Goal: Task Accomplishment & Management: Complete application form

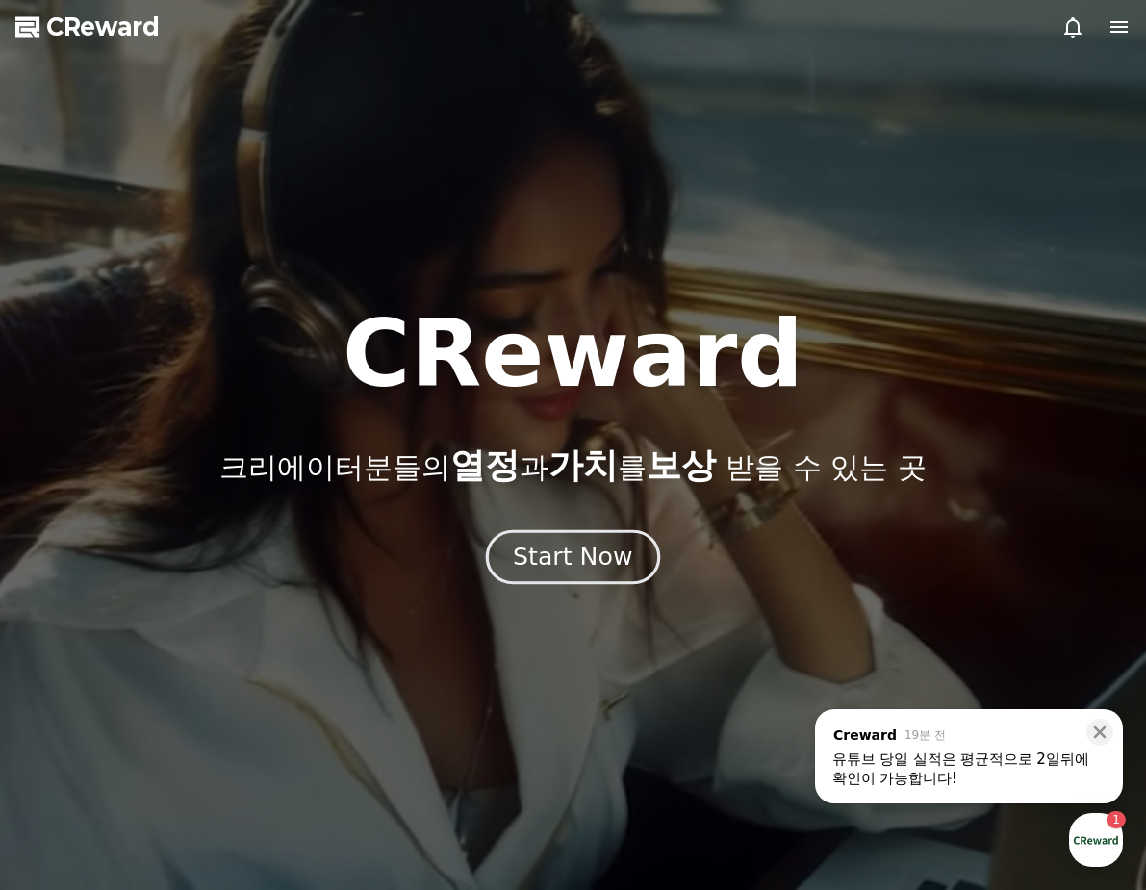
click at [621, 567] on div "Start Now" at bounding box center [572, 557] width 119 height 33
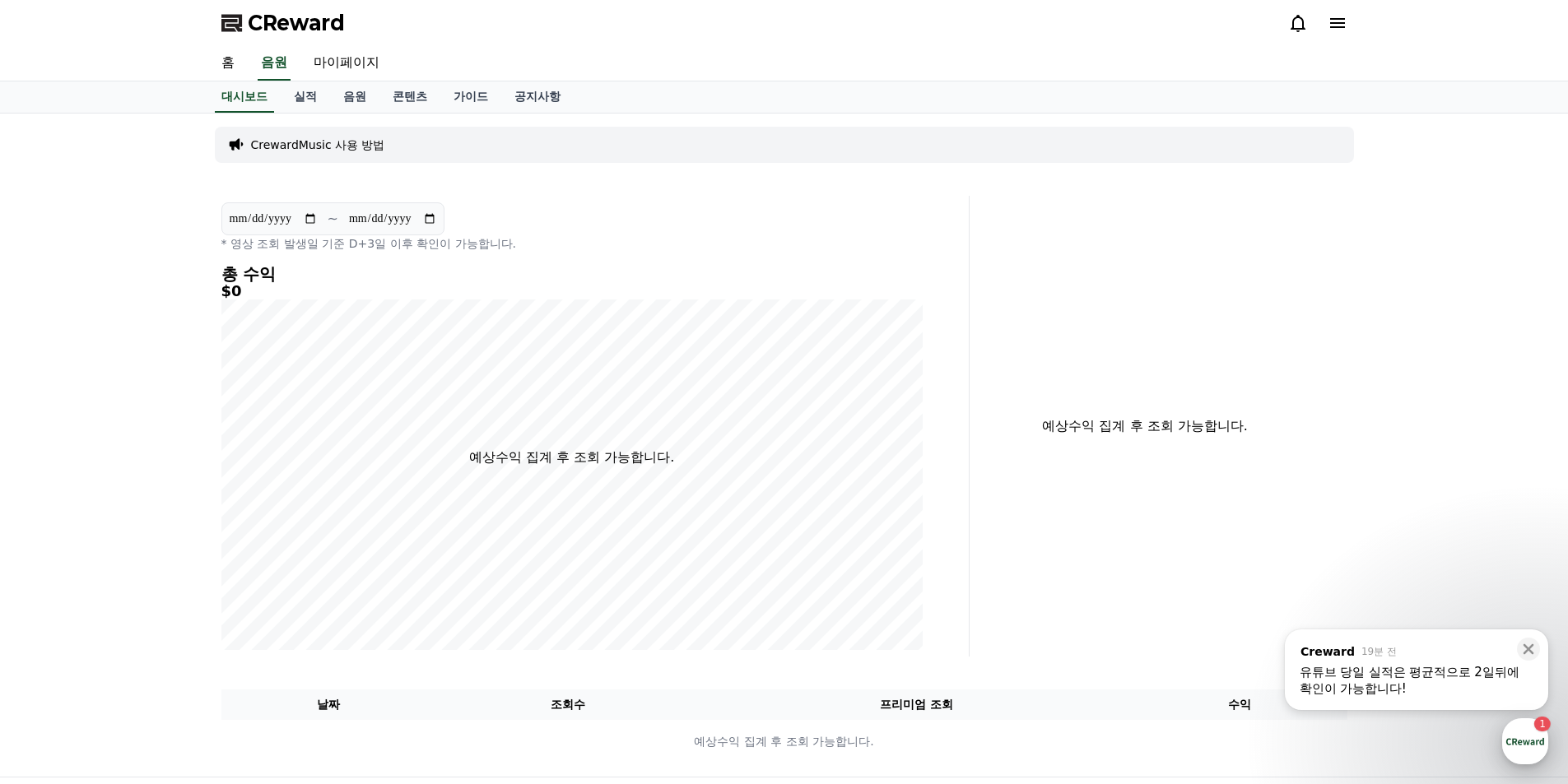
click at [979, 728] on div "button" at bounding box center [1525, 741] width 46 height 46
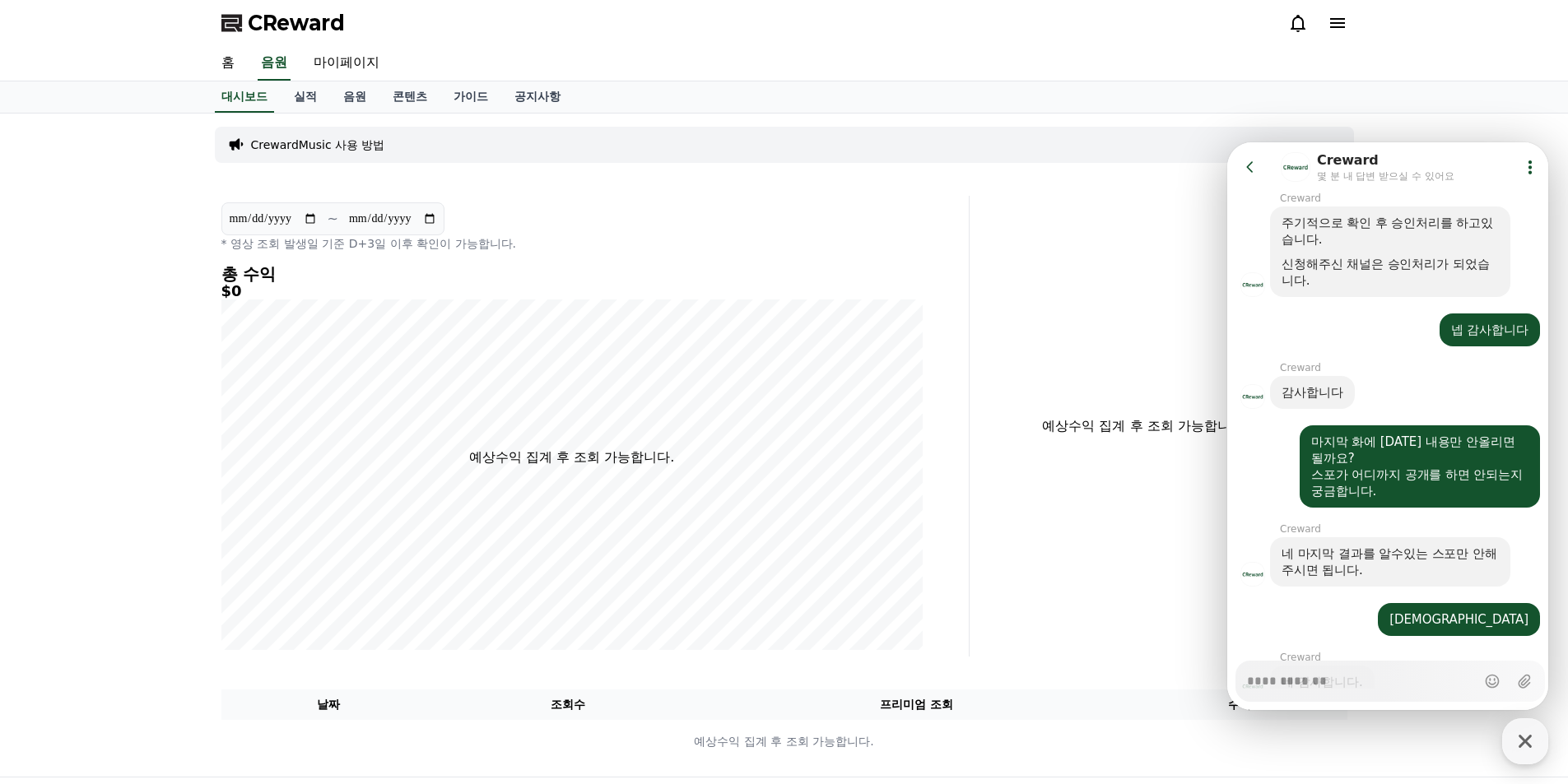
scroll to position [1319, 0]
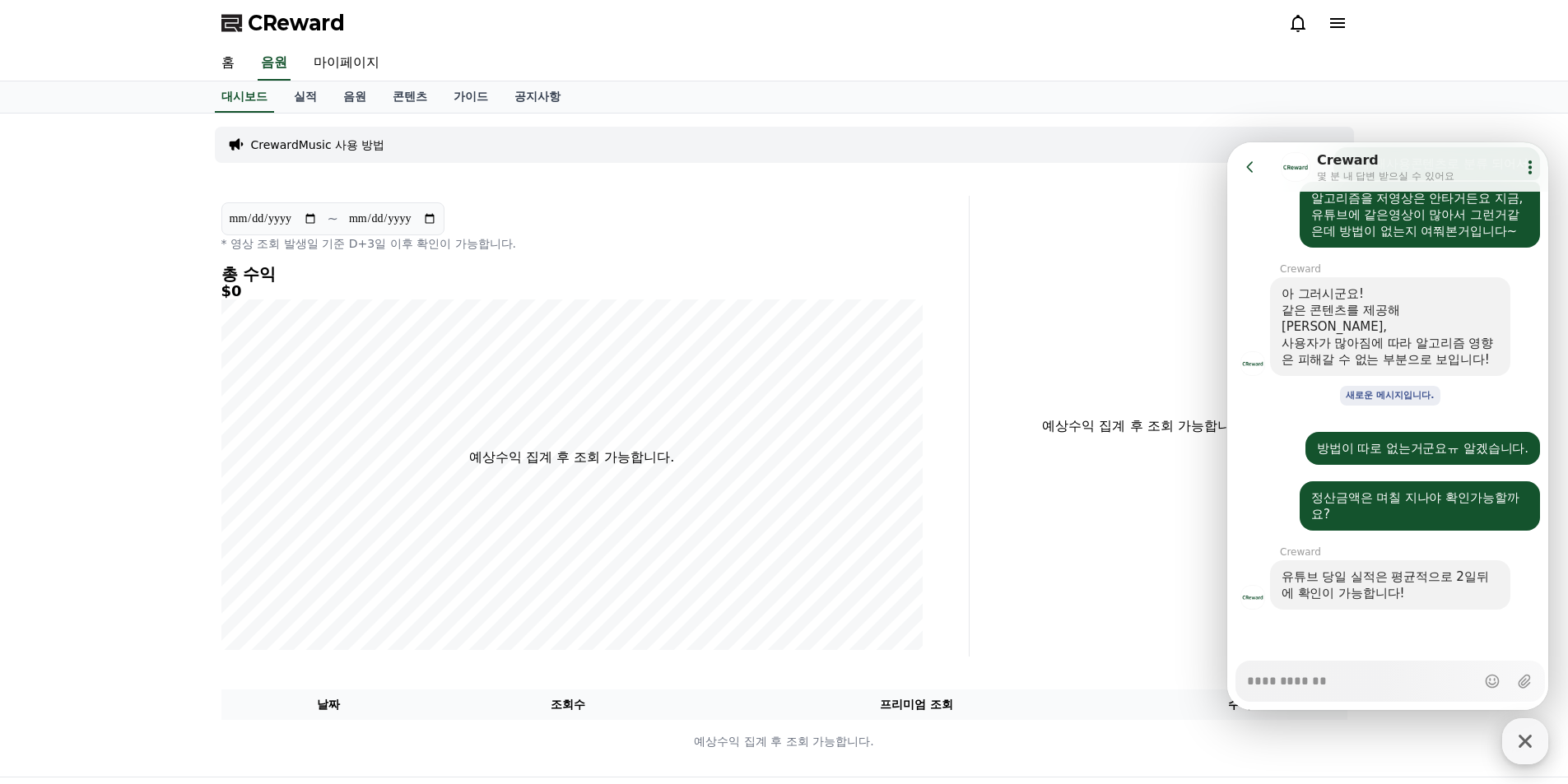
drag, startPoint x: 1530, startPoint y: 734, endPoint x: 265, endPoint y: 554, distance: 1277.7
click at [979, 734] on icon "button" at bounding box center [1525, 741] width 30 height 30
type textarea "*"
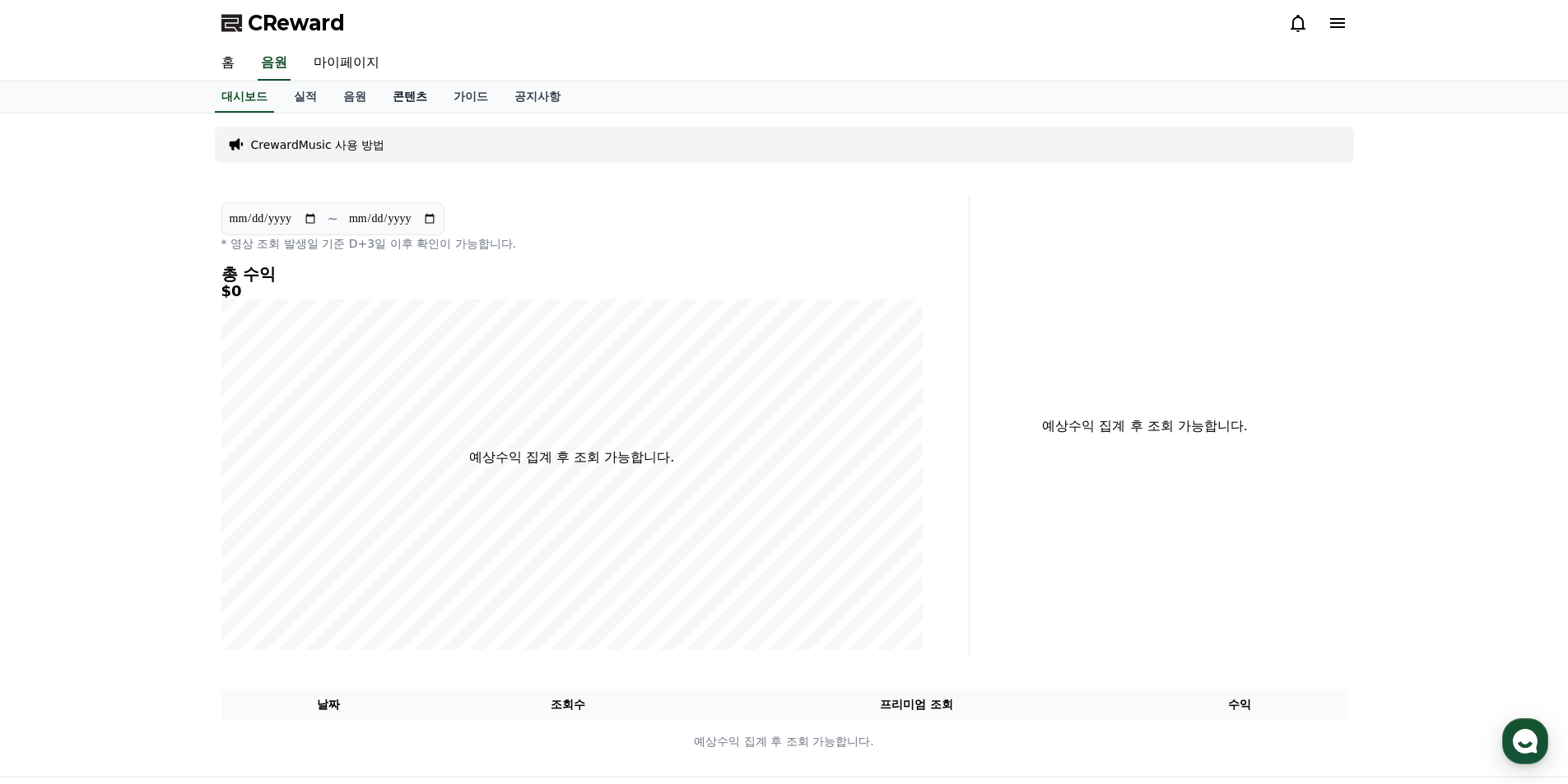
click at [404, 100] on link "콘텐츠" at bounding box center [410, 97] width 61 height 32
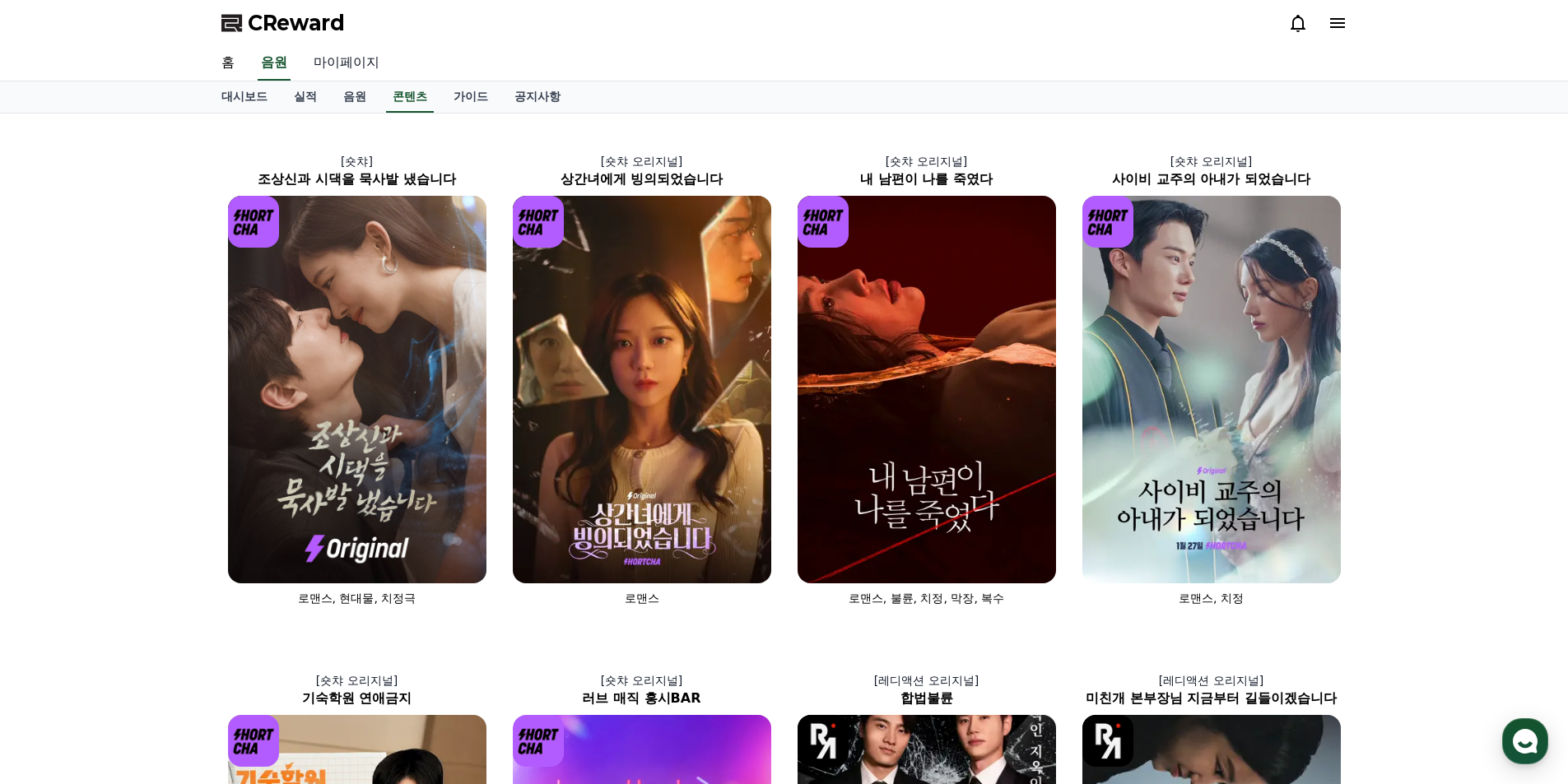
click at [339, 58] on link "마이페이지" at bounding box center [346, 63] width 92 height 34
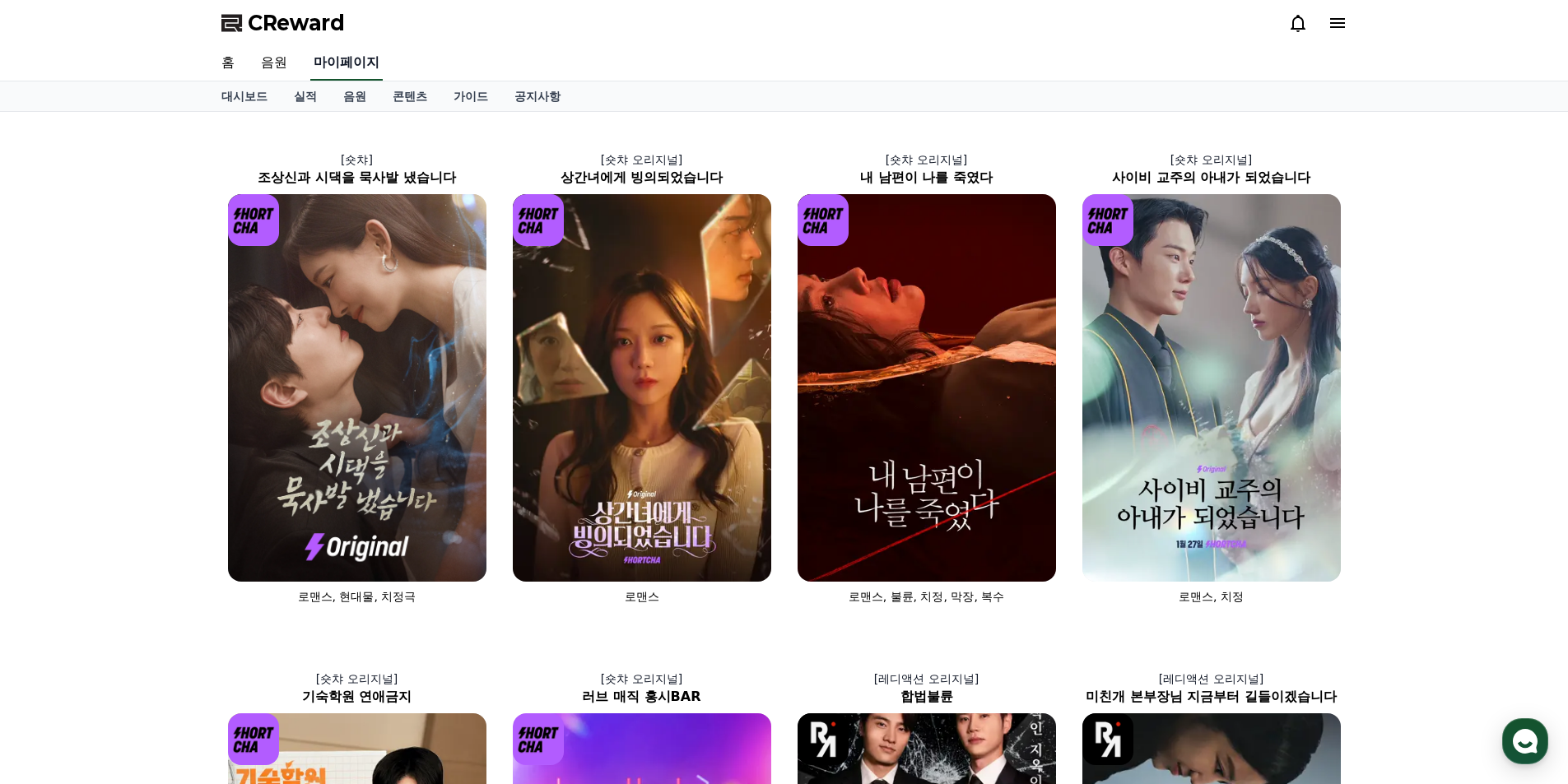
select select "**********"
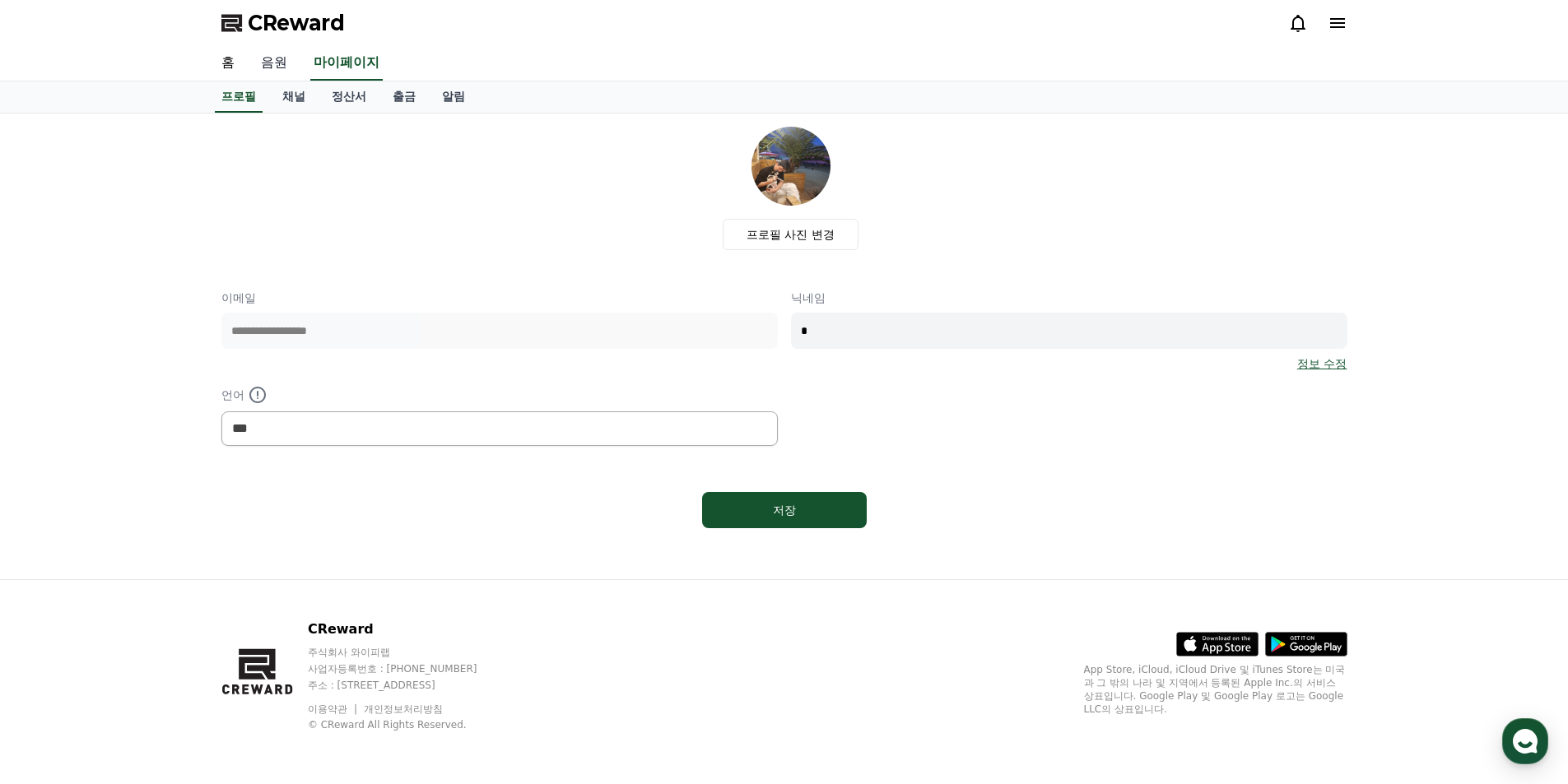
click at [287, 64] on link "음원" at bounding box center [275, 63] width 53 height 34
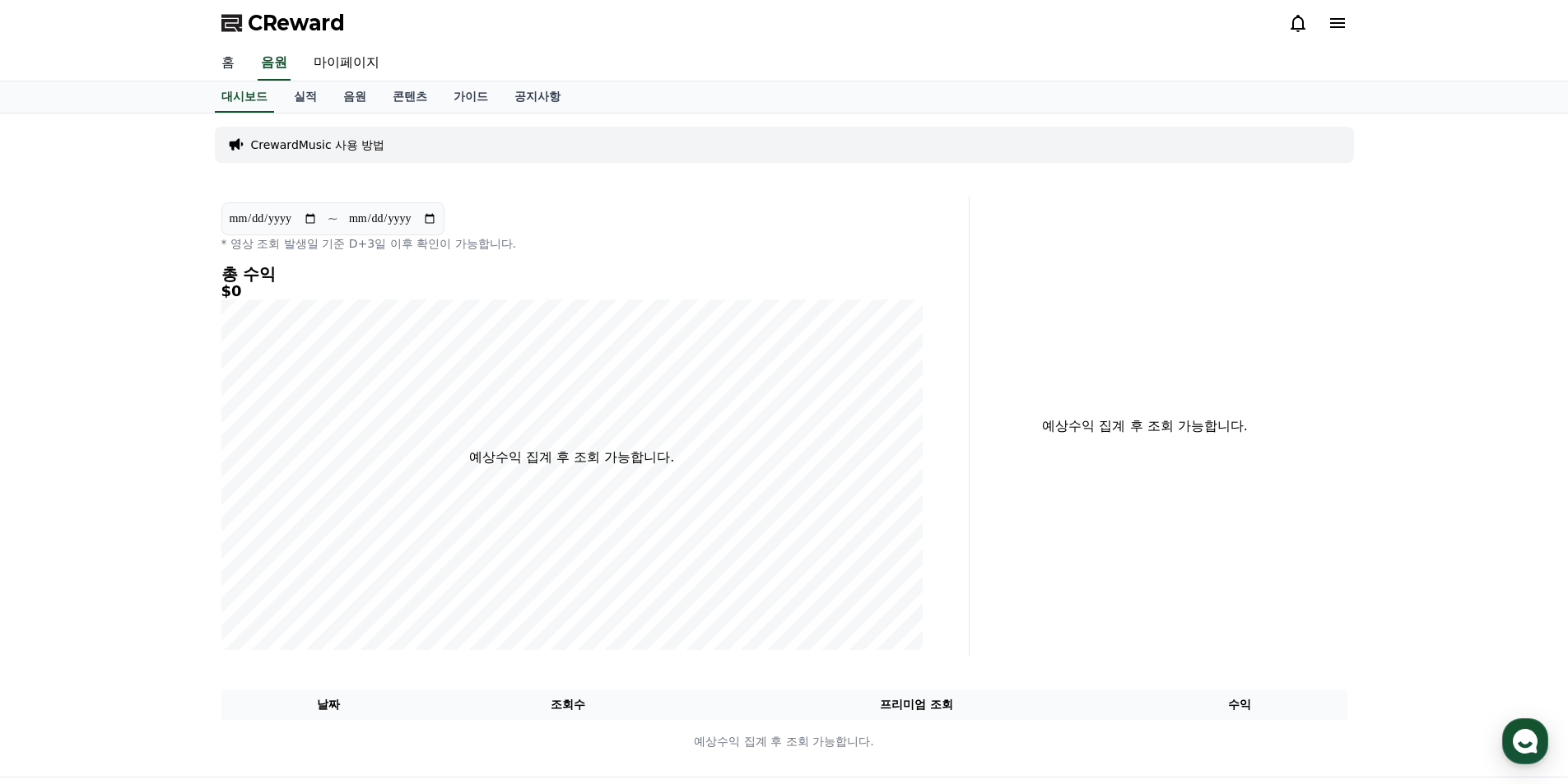
click at [228, 65] on link "홈" at bounding box center [228, 63] width 39 height 34
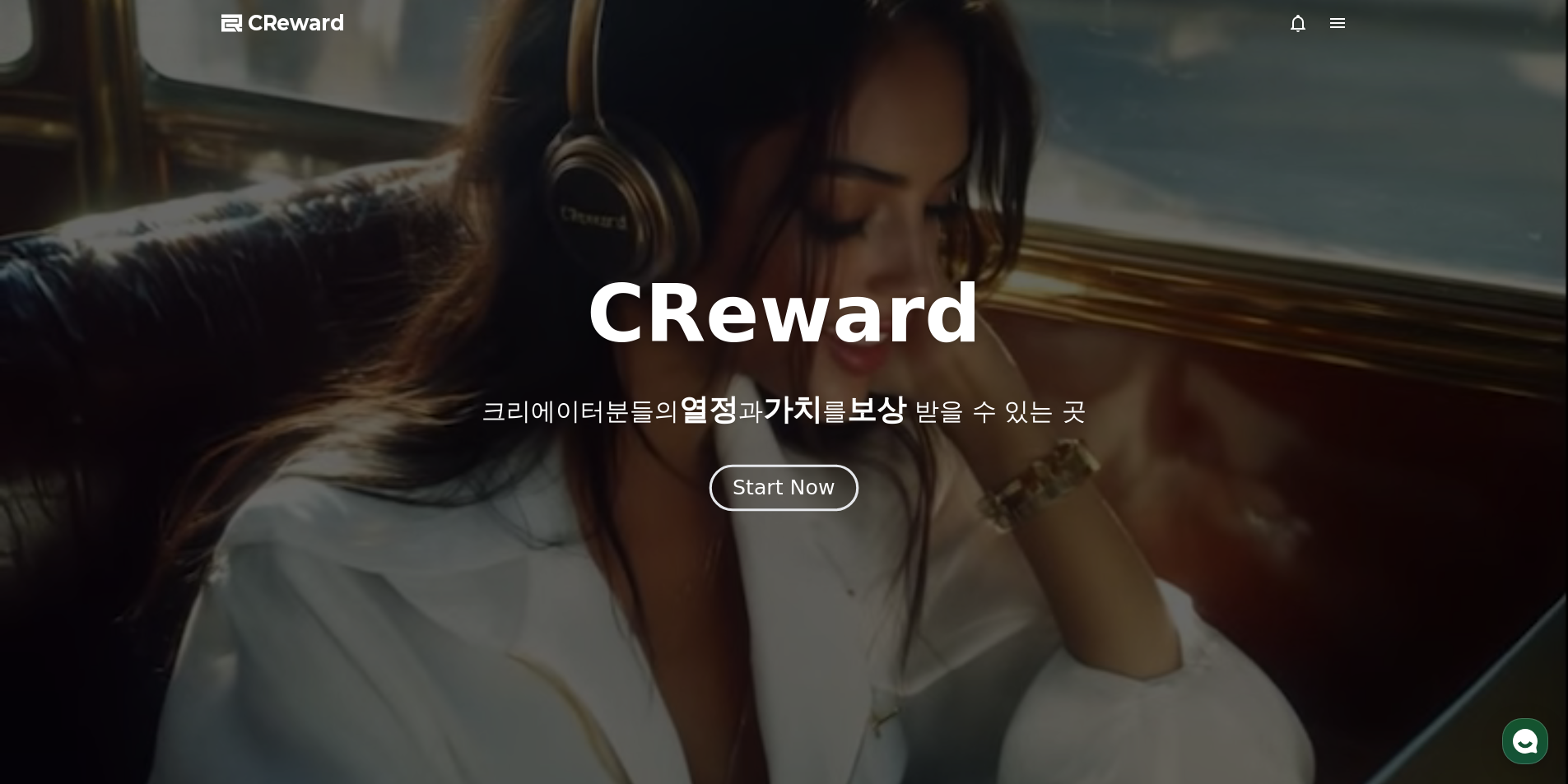
click at [777, 507] on button "Start Now" at bounding box center [784, 487] width 149 height 47
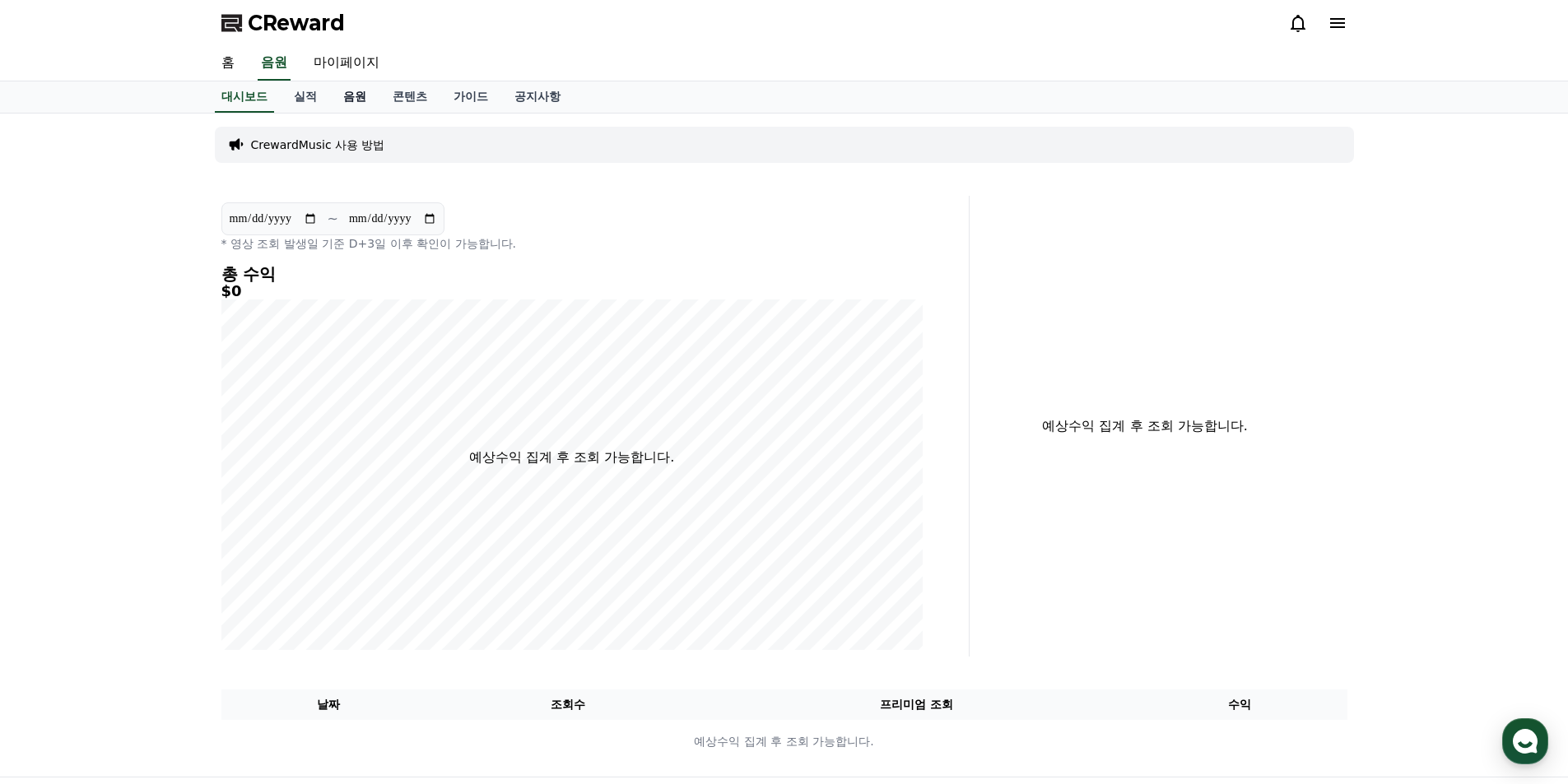
click at [340, 95] on link "음원" at bounding box center [355, 97] width 50 height 32
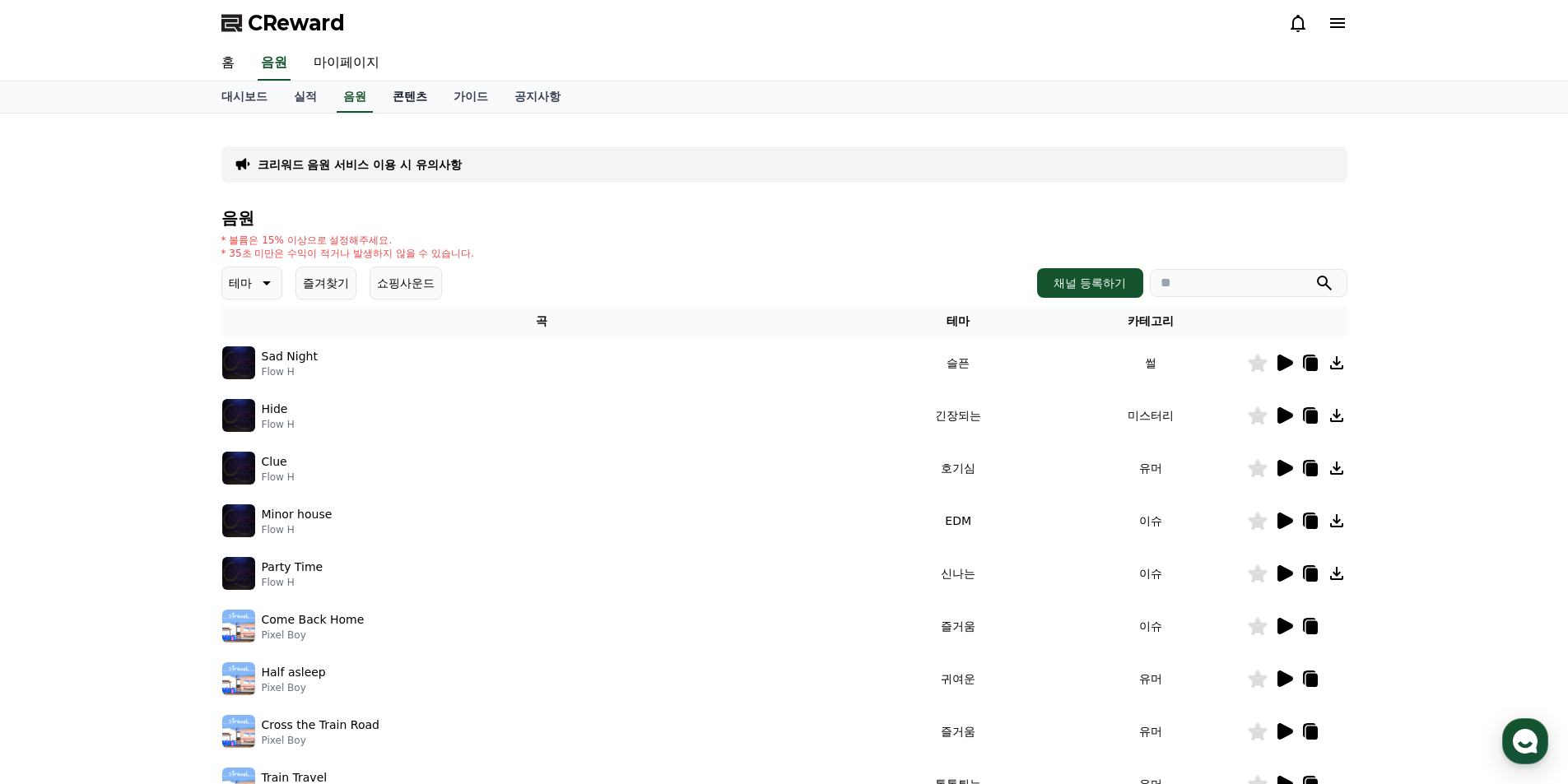
click at [407, 103] on link "콘텐츠" at bounding box center [410, 97] width 61 height 32
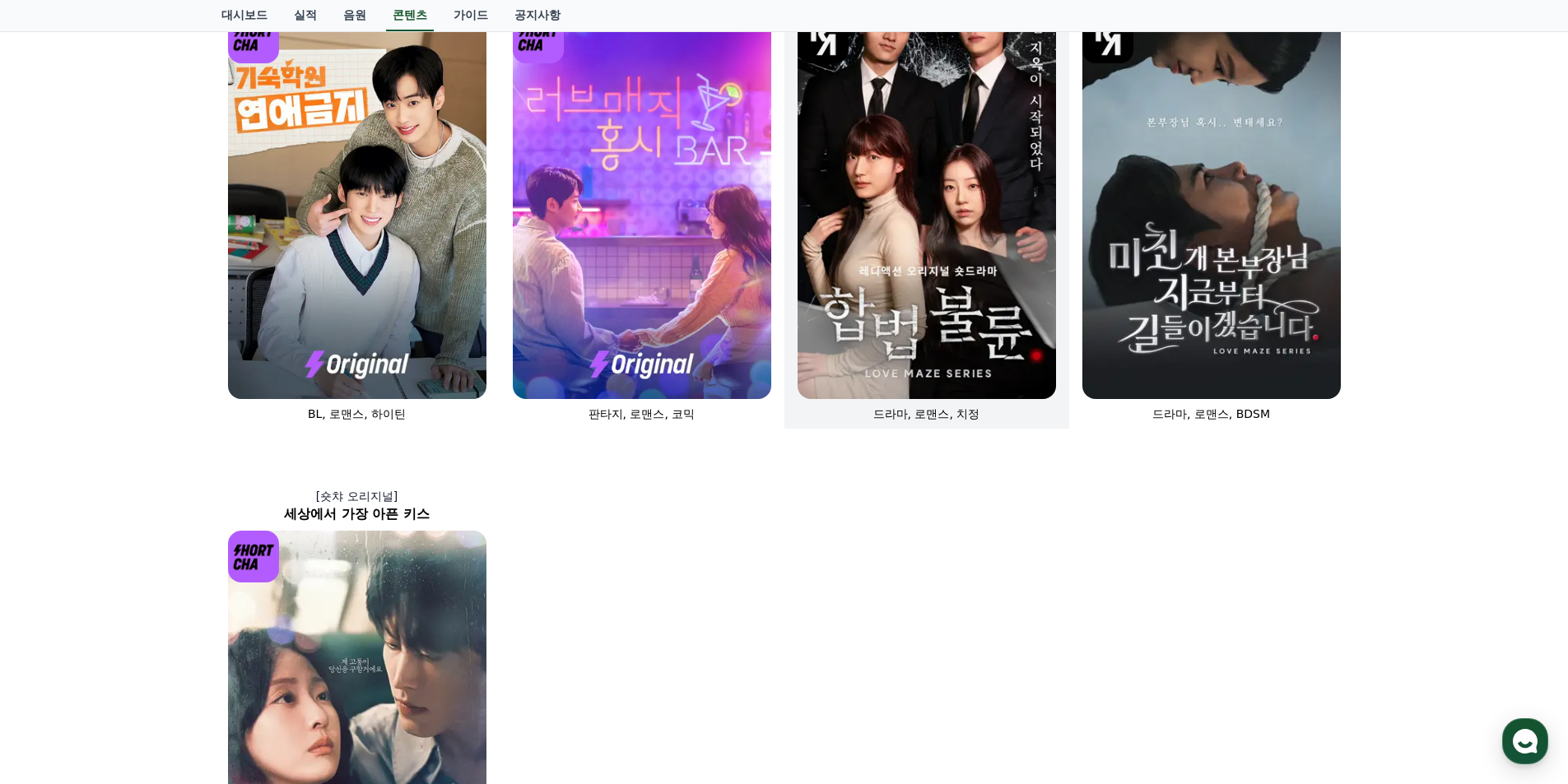
scroll to position [674, 0]
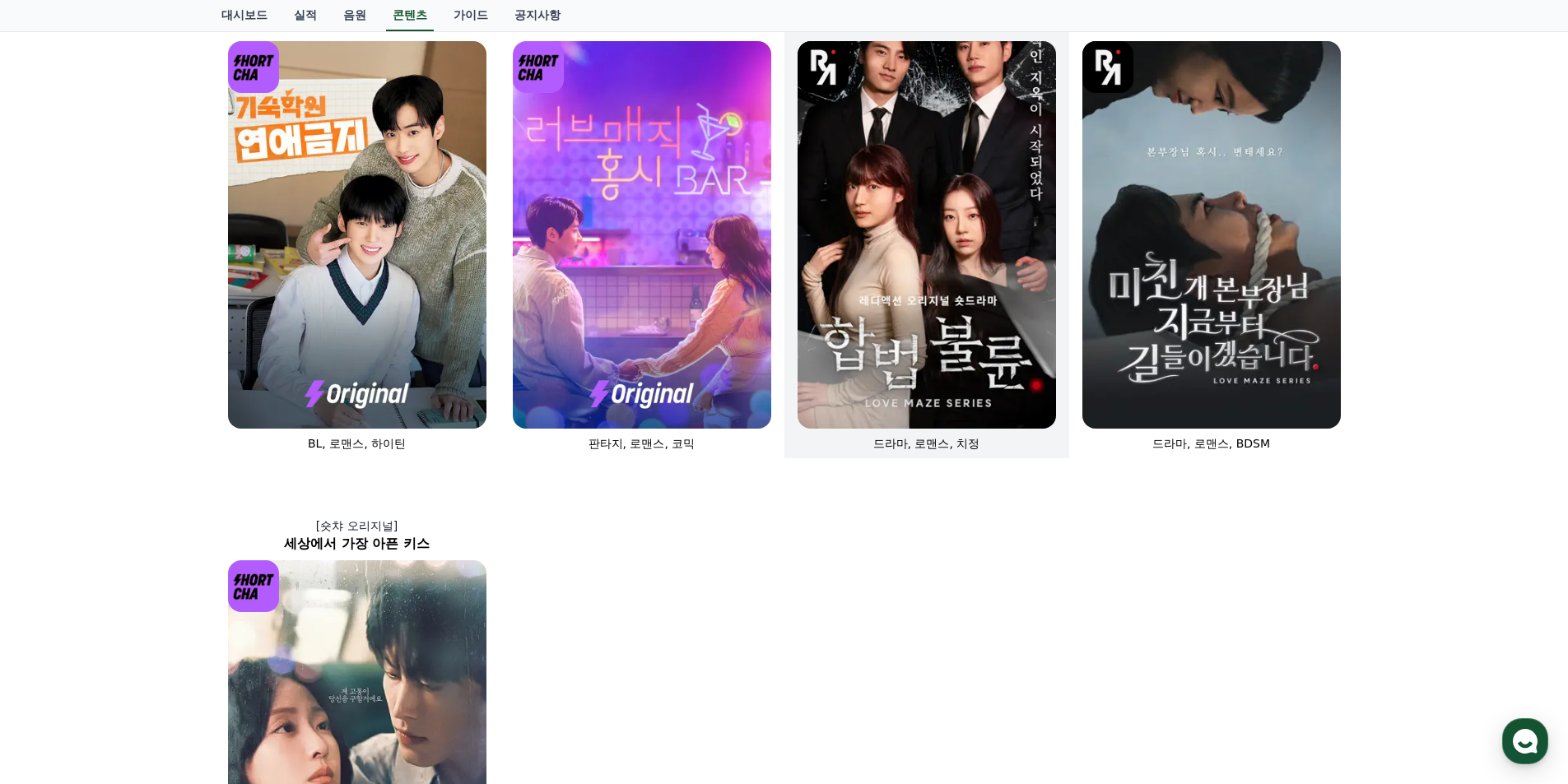
click at [889, 292] on img at bounding box center [926, 234] width 258 height 387
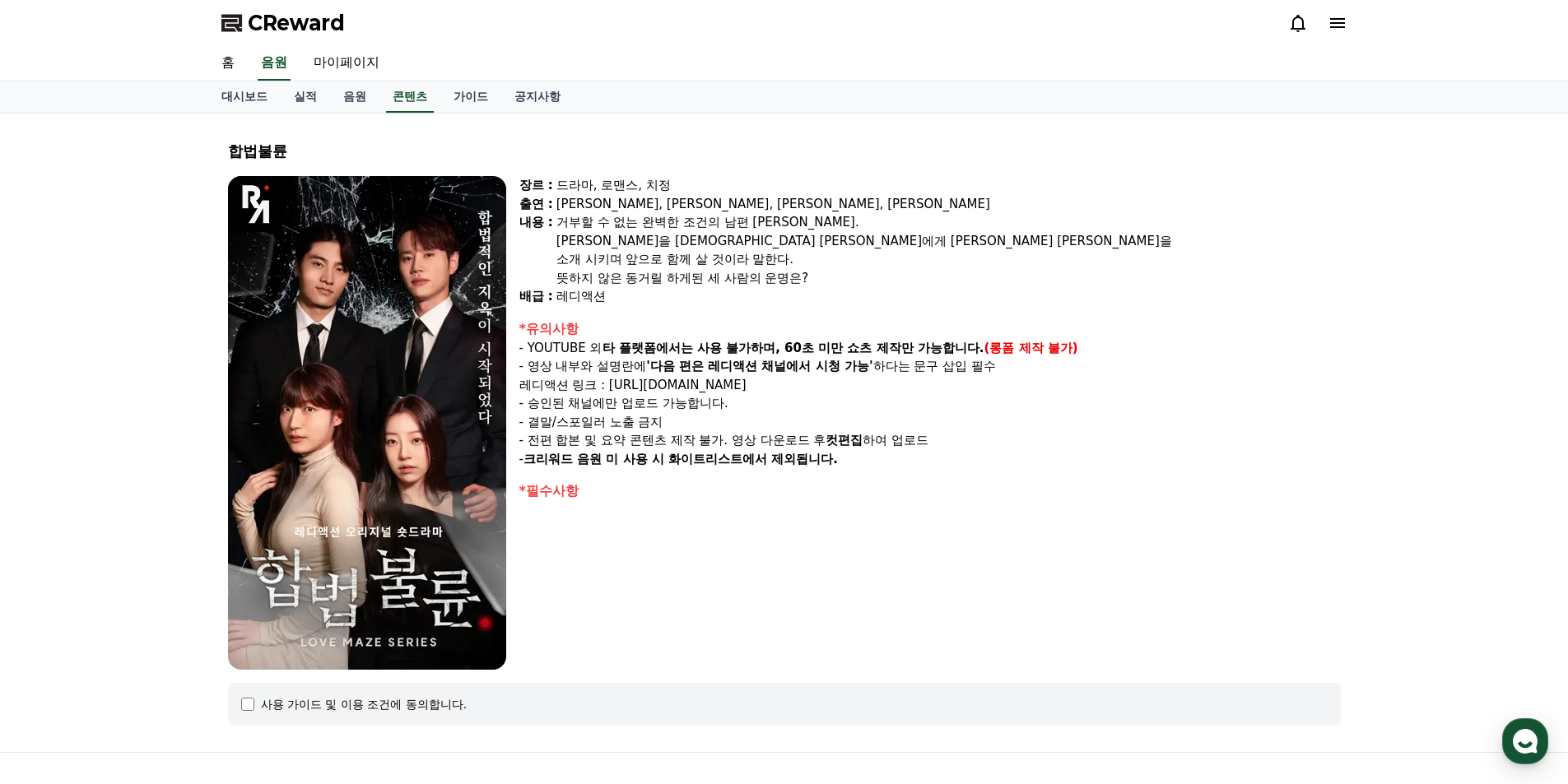
select select
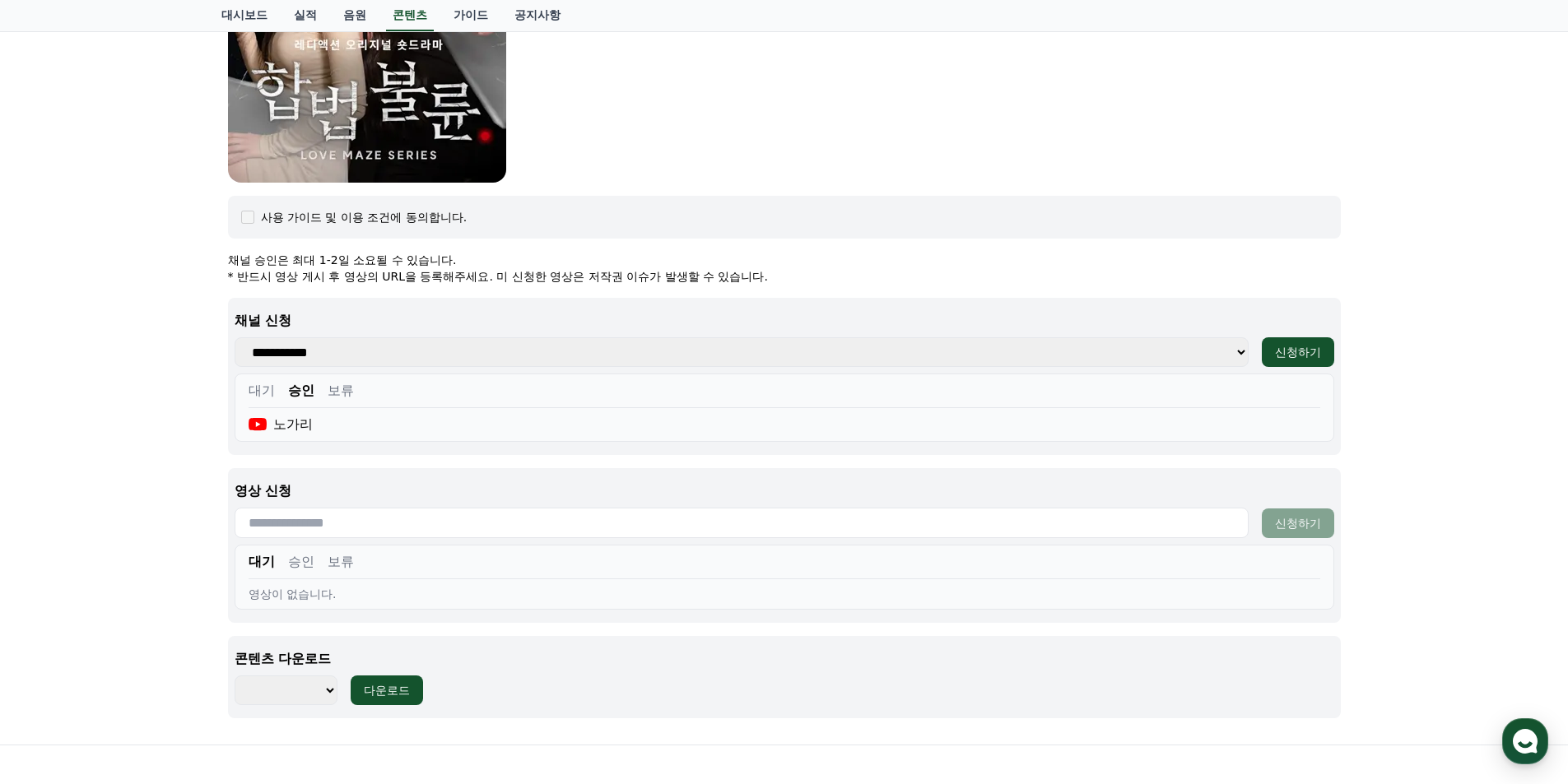
scroll to position [493, 0]
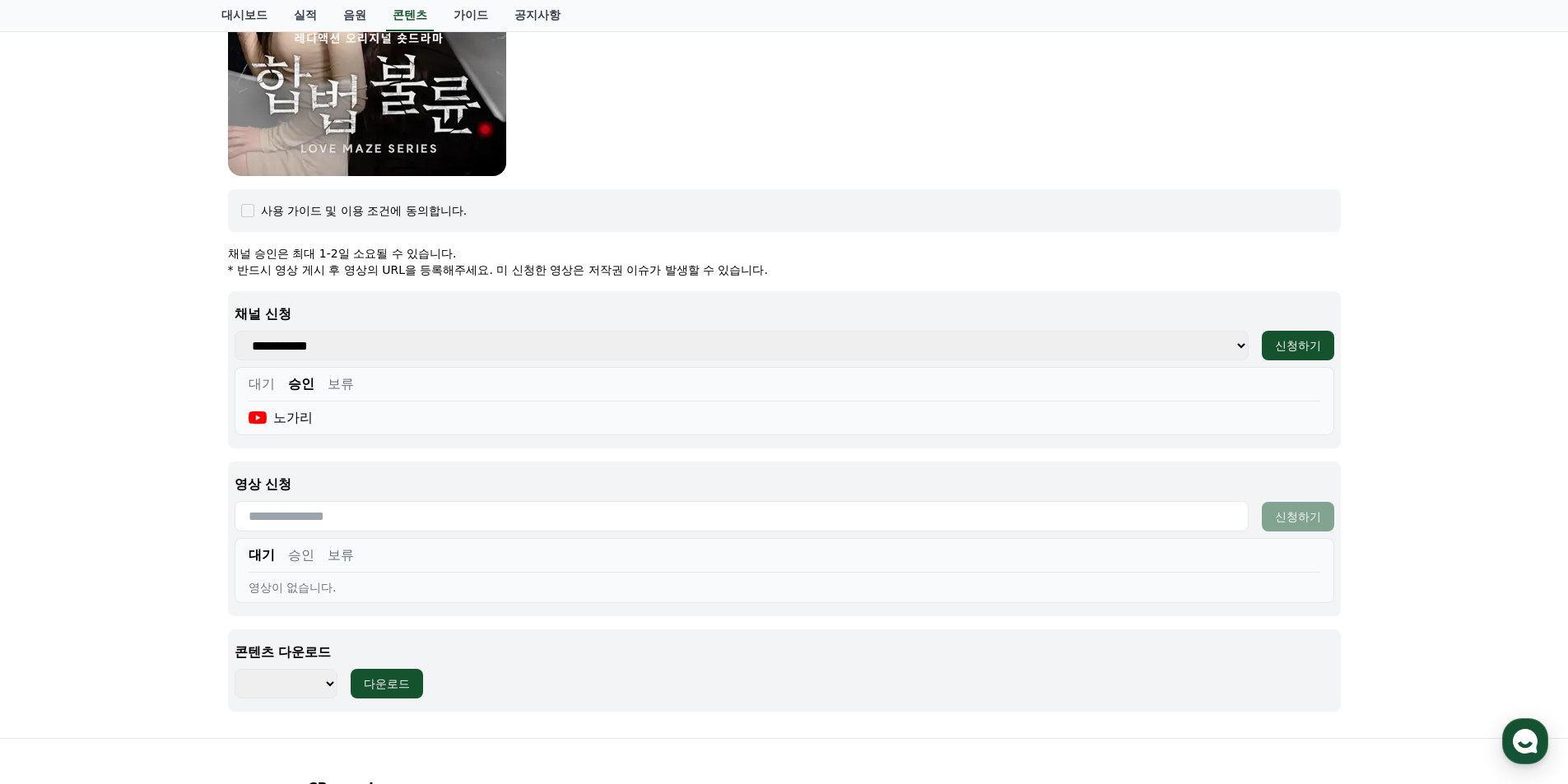
click at [327, 523] on input "text" at bounding box center [741, 516] width 1014 height 31
paste input "**********"
type input "**********"
click at [979, 519] on div "신청하기" at bounding box center [1298, 516] width 46 height 16
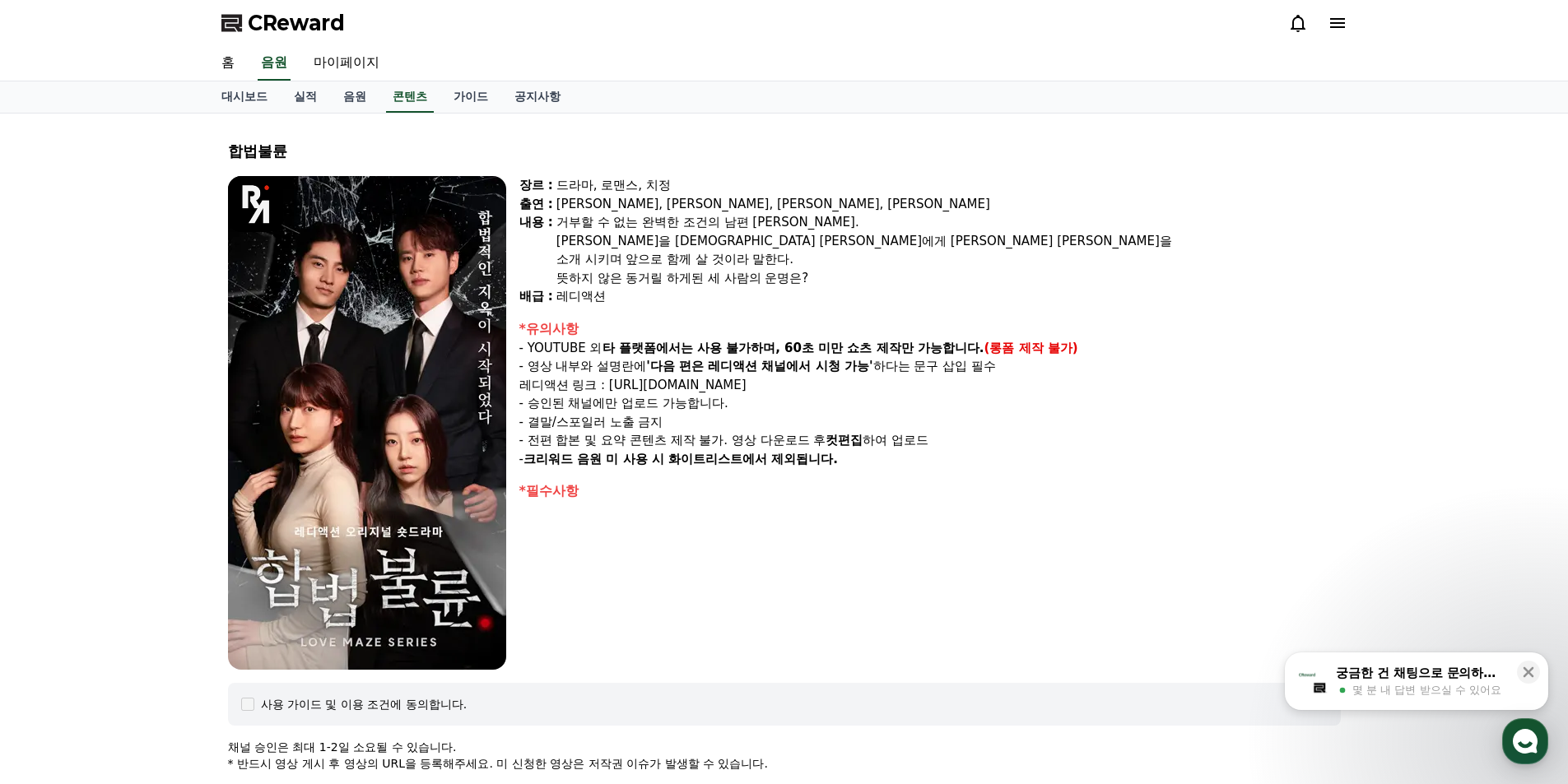
select select
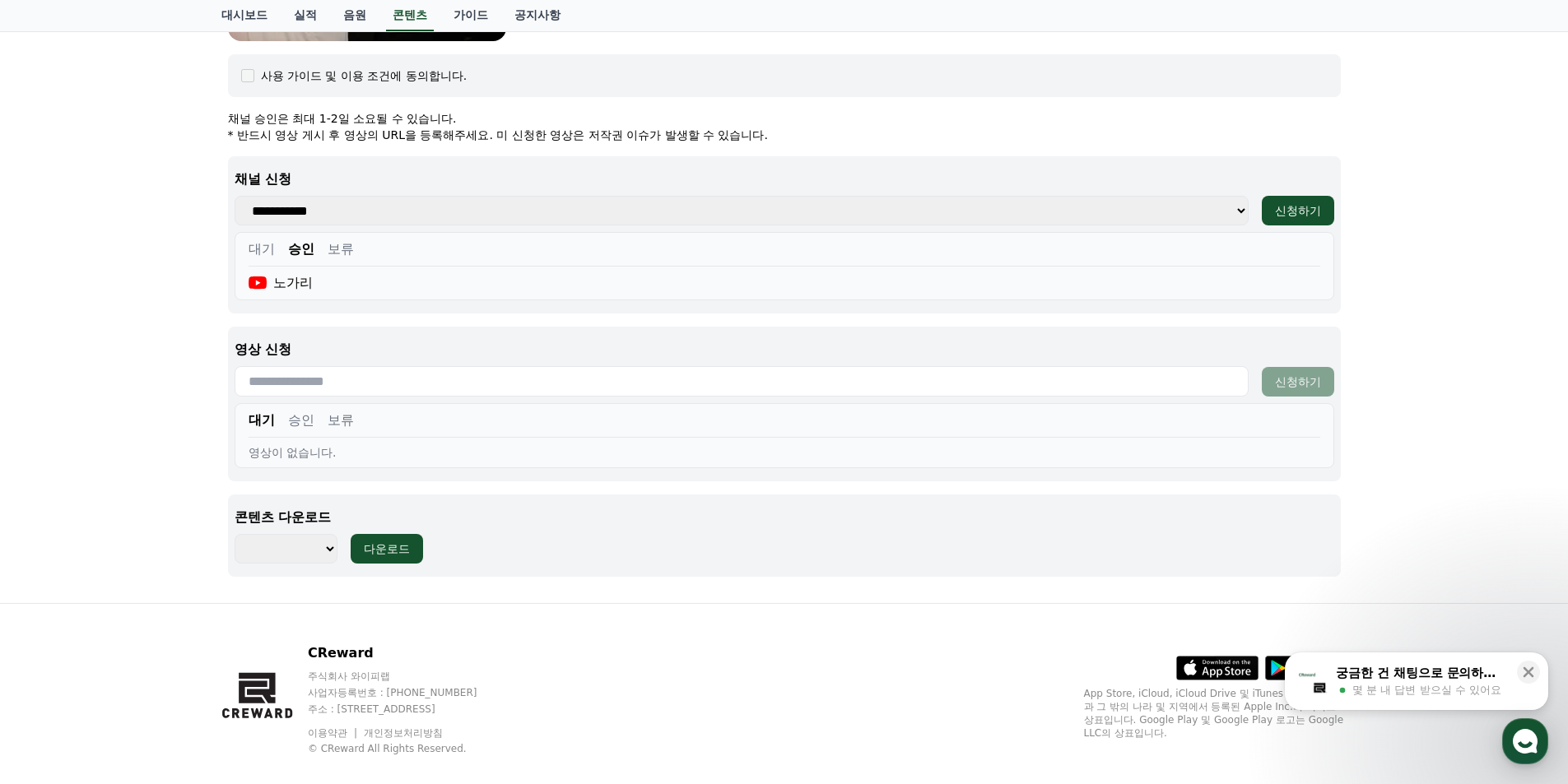
scroll to position [652, 0]
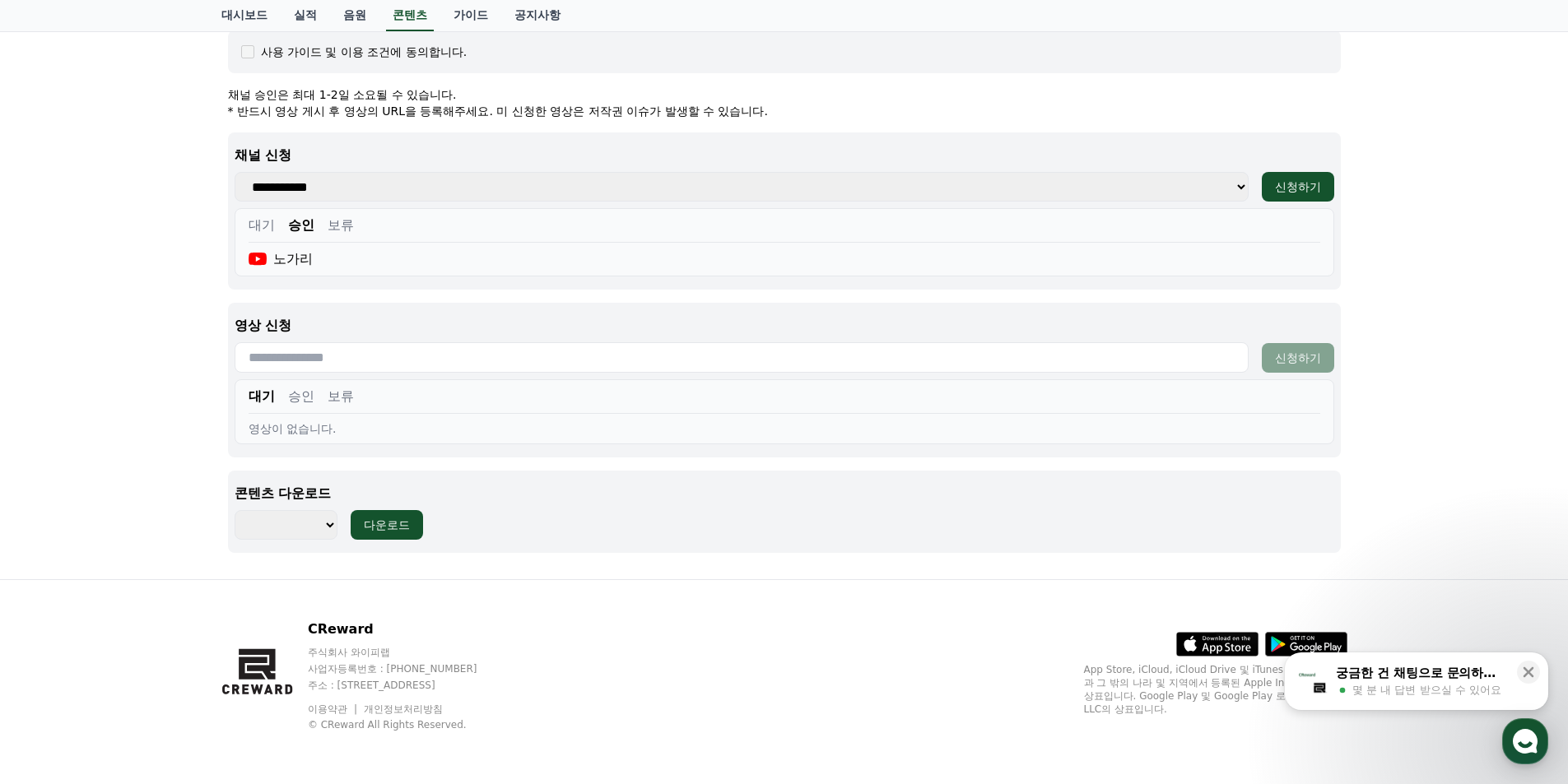
click at [313, 405] on button "승인" at bounding box center [301, 396] width 27 height 20
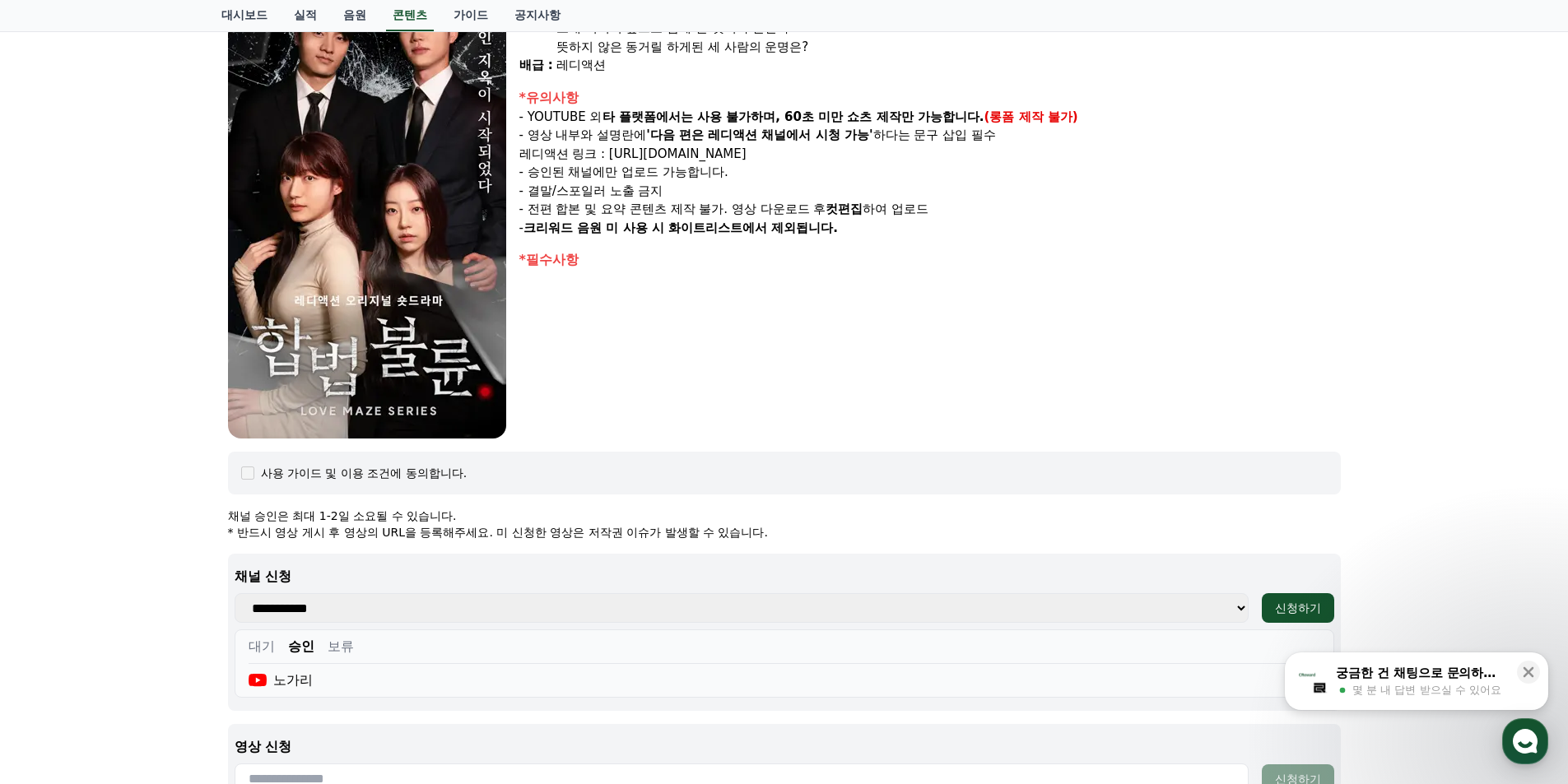
scroll to position [159, 0]
